Goal: Information Seeking & Learning: Find specific fact

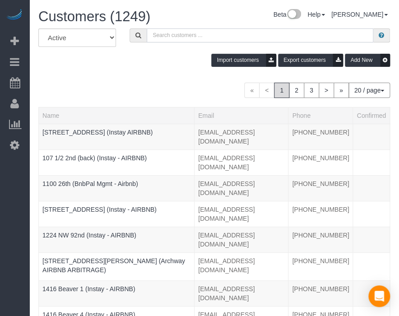
paste input "R&T 514"
click at [191, 29] on input "R&T 514" at bounding box center [260, 35] width 227 height 14
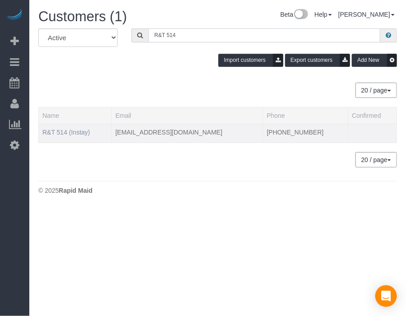
type input "R&T 514"
click at [74, 129] on link "R&T 514 (Instay)" at bounding box center [66, 132] width 48 height 7
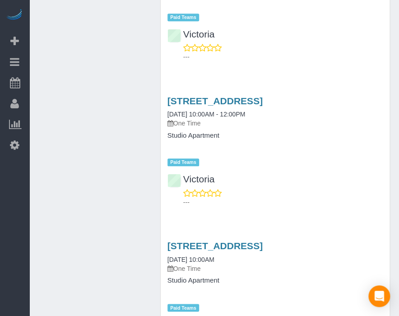
scroll to position [1018, 0]
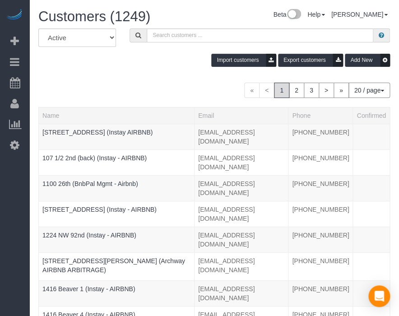
click at [18, 201] on div "Beta Add Booking Bookings Active Bookings Cancelled Bookings Quote Inquiries Do…" at bounding box center [14, 158] width 29 height 316
click at [203, 33] on input "text" at bounding box center [260, 35] width 227 height 14
paste input "Flux 114"
click at [203, 33] on input "Flux 114" at bounding box center [260, 35] width 227 height 14
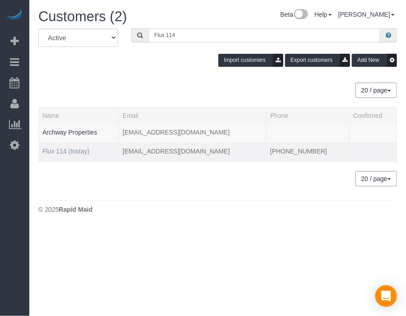
type input "Flux 114"
click at [77, 151] on link "Flux 114 (Instay)" at bounding box center [65, 151] width 47 height 7
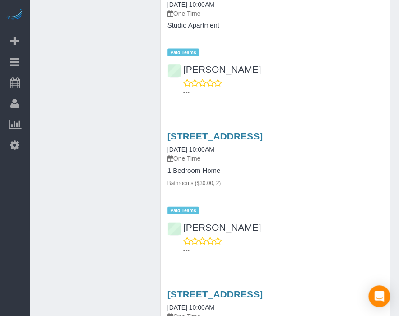
scroll to position [1342, 0]
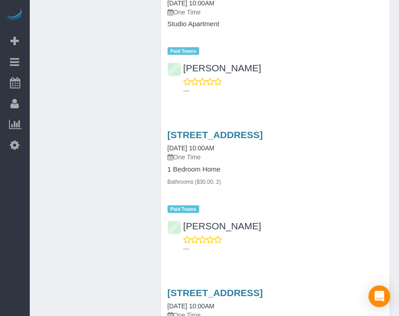
click at [25, 238] on div "Beta Add Booking Bookings Active Bookings Cancelled Bookings Quote Inquiries Do…" at bounding box center [14, 158] width 29 height 316
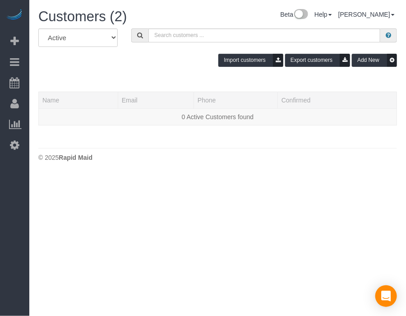
click at [147, 64] on div "Import customers Export customers Add New" at bounding box center [218, 60] width 372 height 13
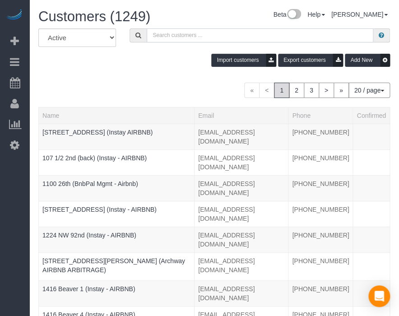
click at [206, 32] on input "text" at bounding box center [260, 35] width 227 height 14
paste input "[PERSON_NAME]"
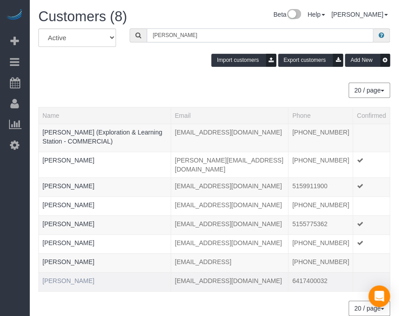
type input "[PERSON_NAME]"
click at [62, 279] on link "[PERSON_NAME]" at bounding box center [68, 280] width 52 height 7
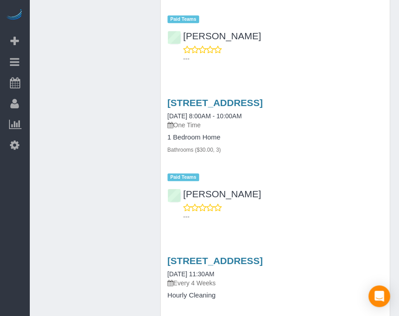
scroll to position [1062, 0]
